Goal: Check status: Check status

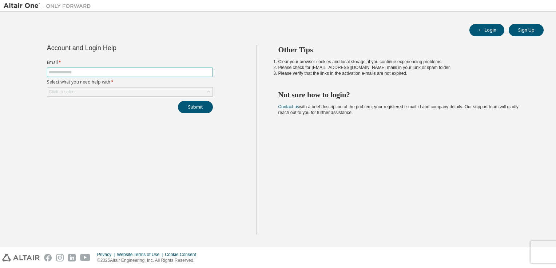
click at [120, 72] on input "text" at bounding box center [130, 72] width 162 height 6
type input "**********"
click at [493, 32] on button "Login" at bounding box center [486, 30] width 35 height 12
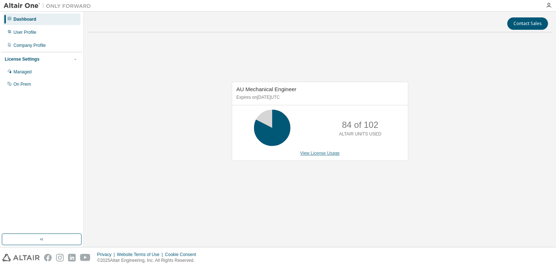
click at [328, 155] on link "View License Usage" at bounding box center [320, 153] width 40 height 5
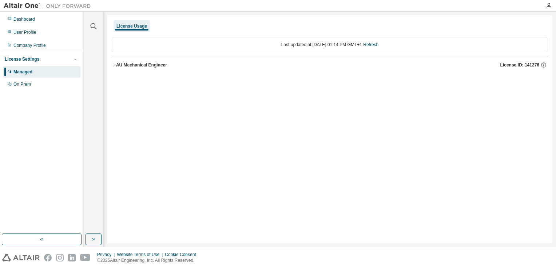
click at [112, 67] on button "AU Mechanical Engineer License ID: 141276" at bounding box center [330, 65] width 436 height 16
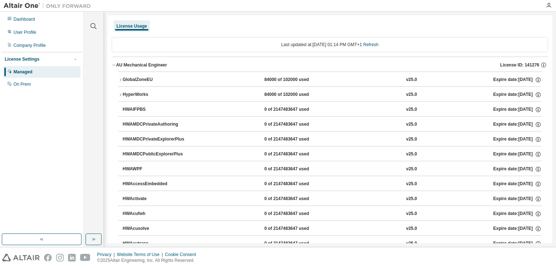
scroll to position [36, 0]
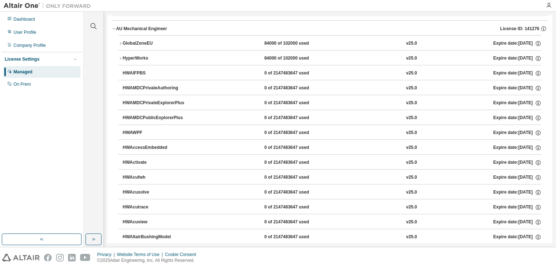
click at [120, 45] on icon "button" at bounding box center [120, 43] width 4 height 4
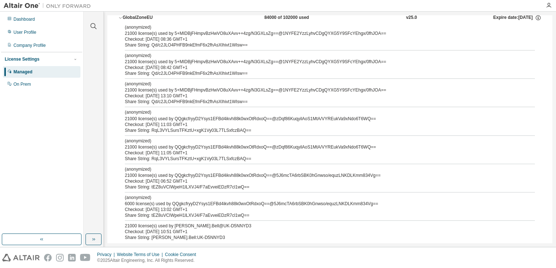
scroll to position [73, 0]
